Goal: Transaction & Acquisition: Purchase product/service

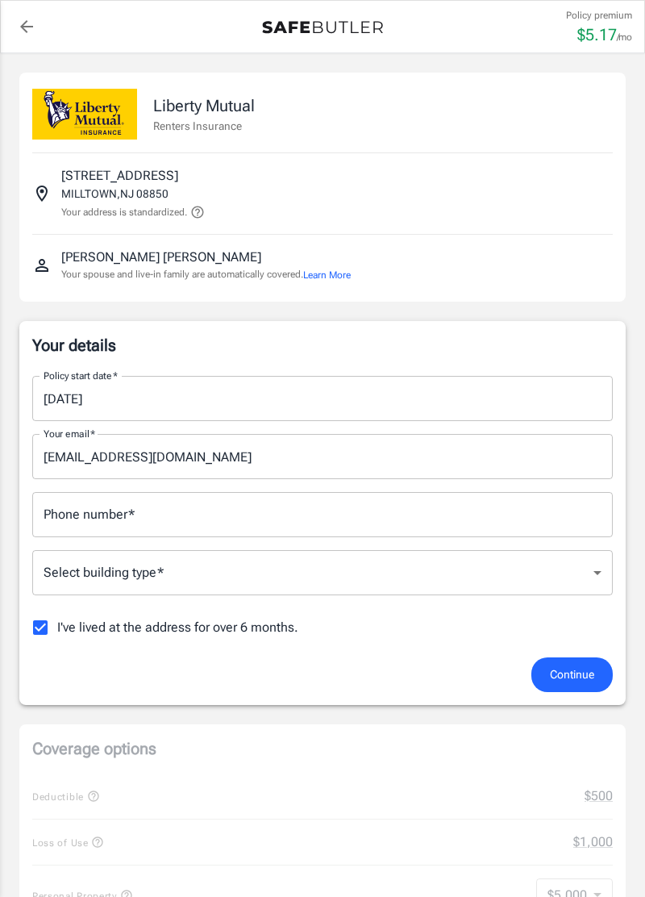
click at [33, 621] on input "I've lived at the address for over 6 months." at bounding box center [40, 627] width 34 height 34
checkbox input "false"
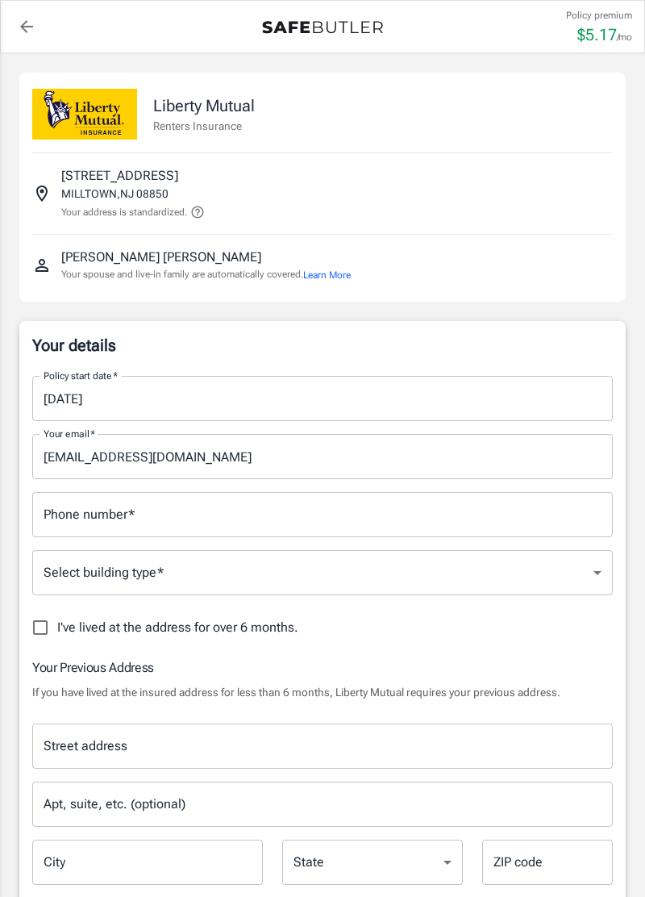
click at [21, 22] on icon "back to quotes" at bounding box center [26, 26] width 19 height 19
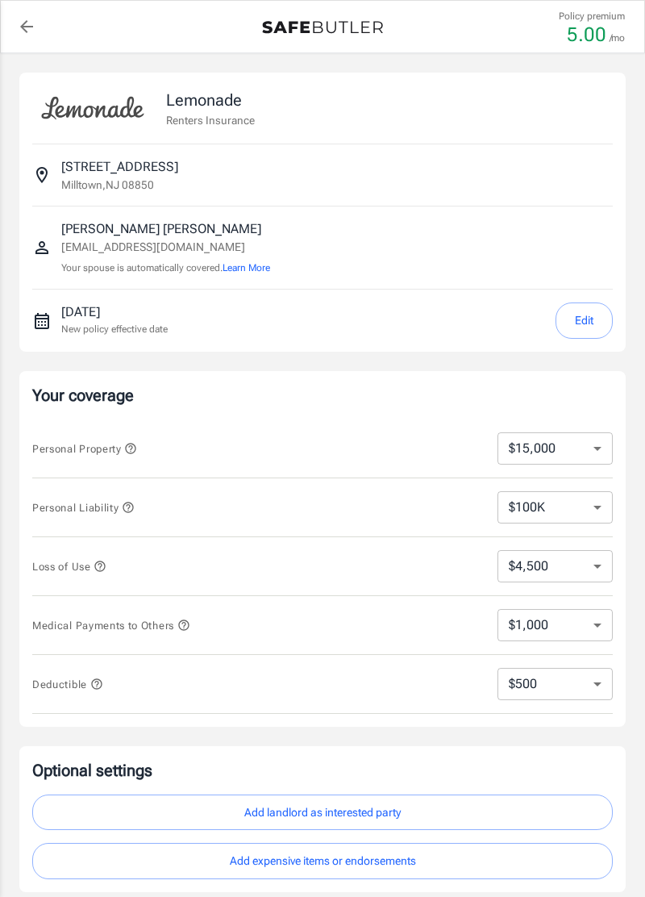
select select "15000"
select select "500"
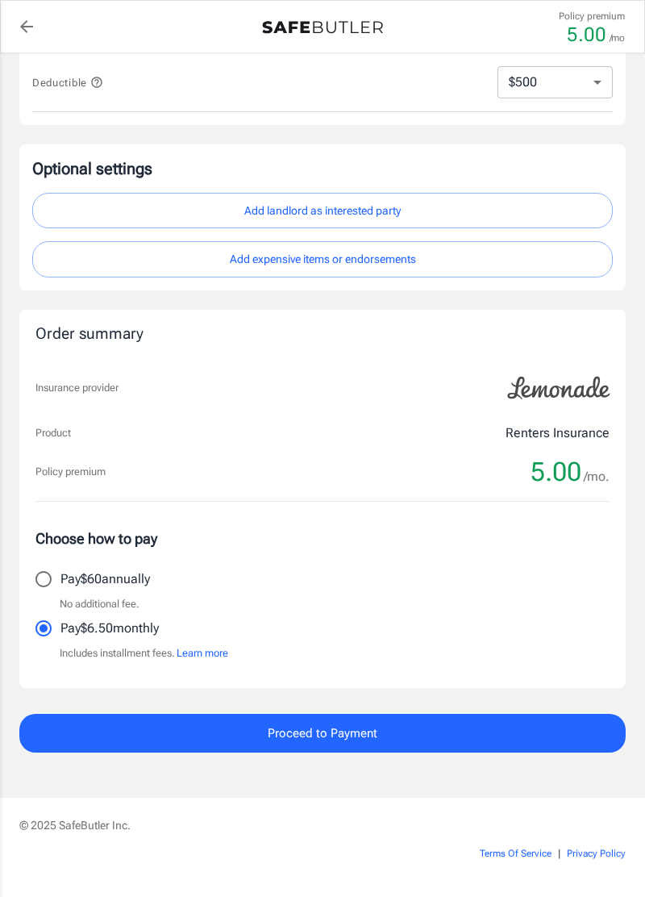
scroll to position [621, 0]
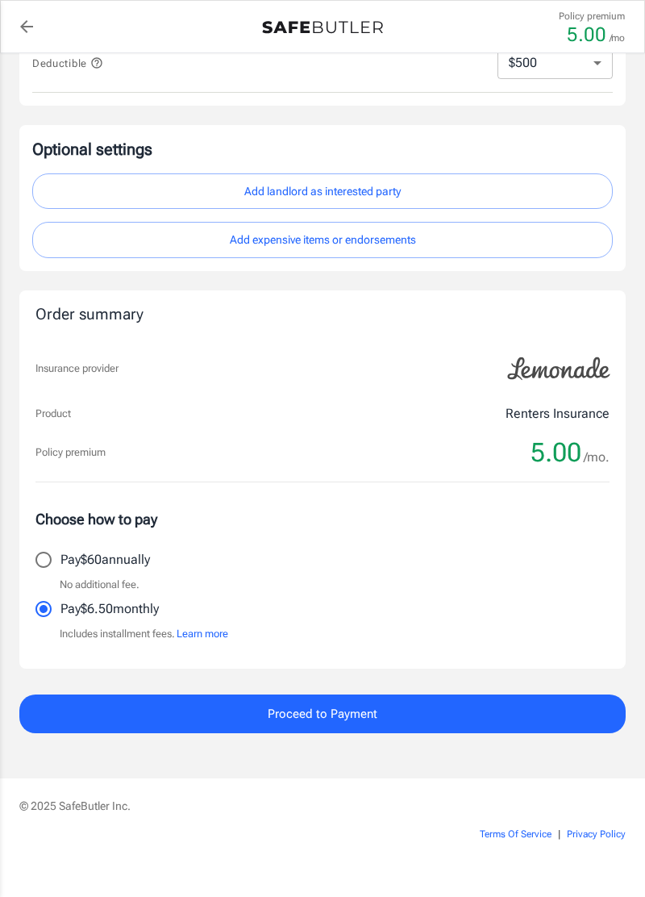
click at [40, 566] on input "Pay $60 annually" at bounding box center [44, 560] width 34 height 34
radio input "true"
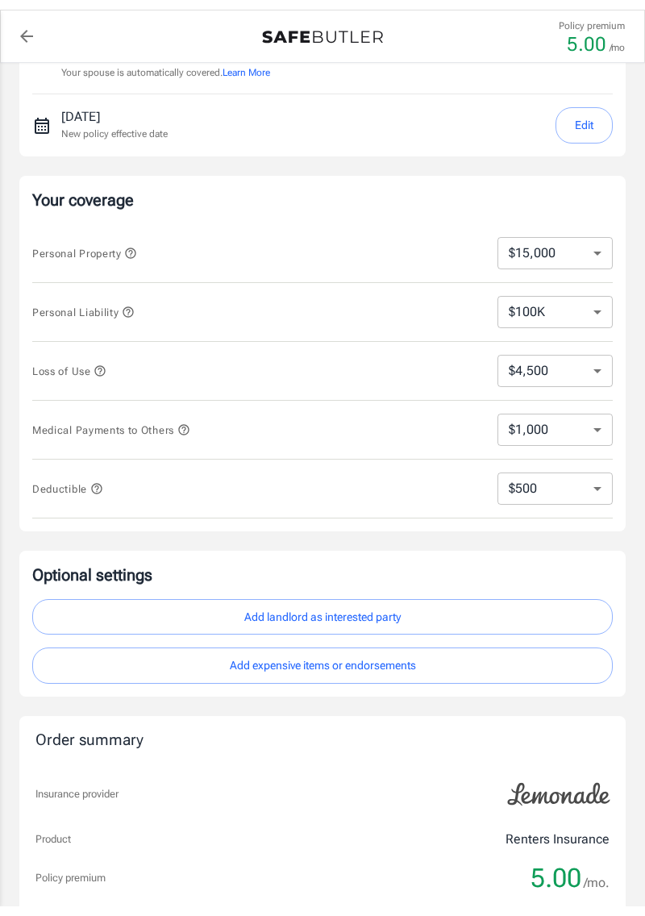
scroll to position [0, 0]
